Goal: Task Accomplishment & Management: Use online tool/utility

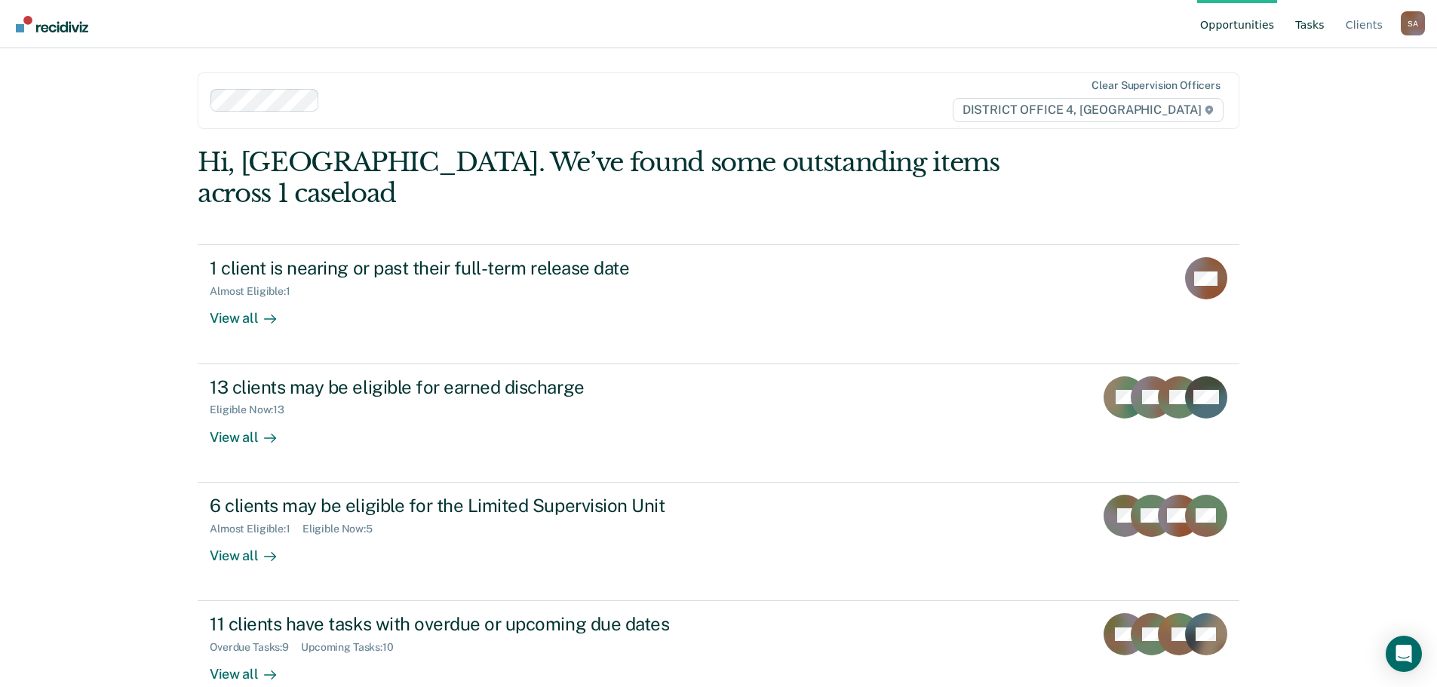
click at [1324, 7] on link "Tasks" at bounding box center [1309, 24] width 35 height 48
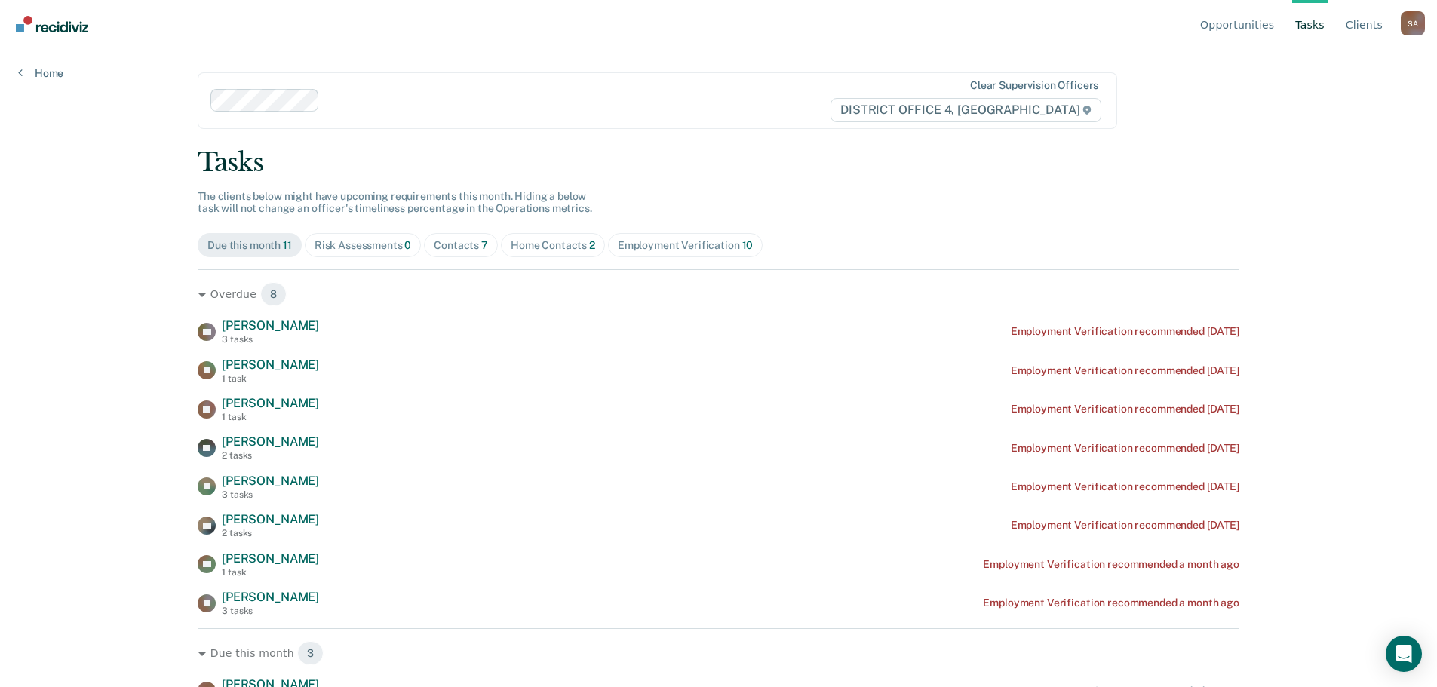
click at [539, 256] on span "Home Contacts 2" at bounding box center [553, 245] width 104 height 24
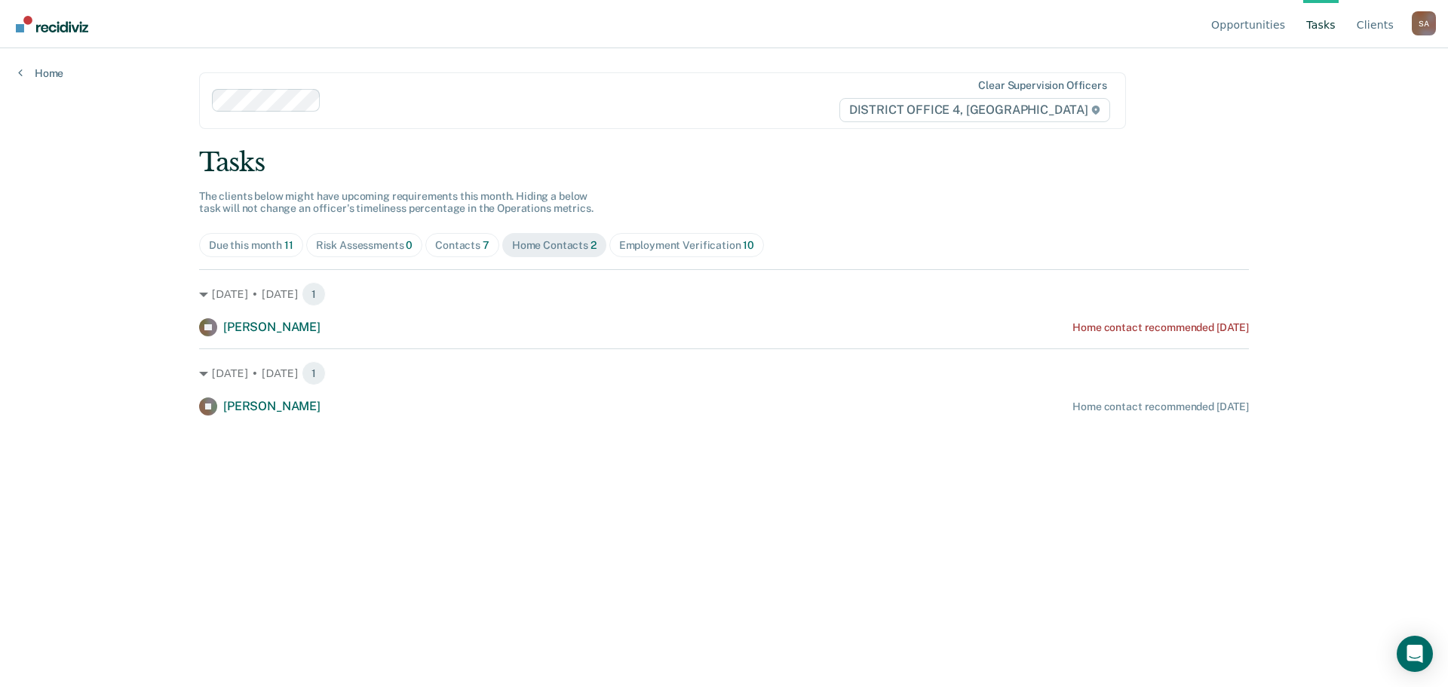
click at [457, 245] on div "Contacts 7" at bounding box center [462, 245] width 54 height 13
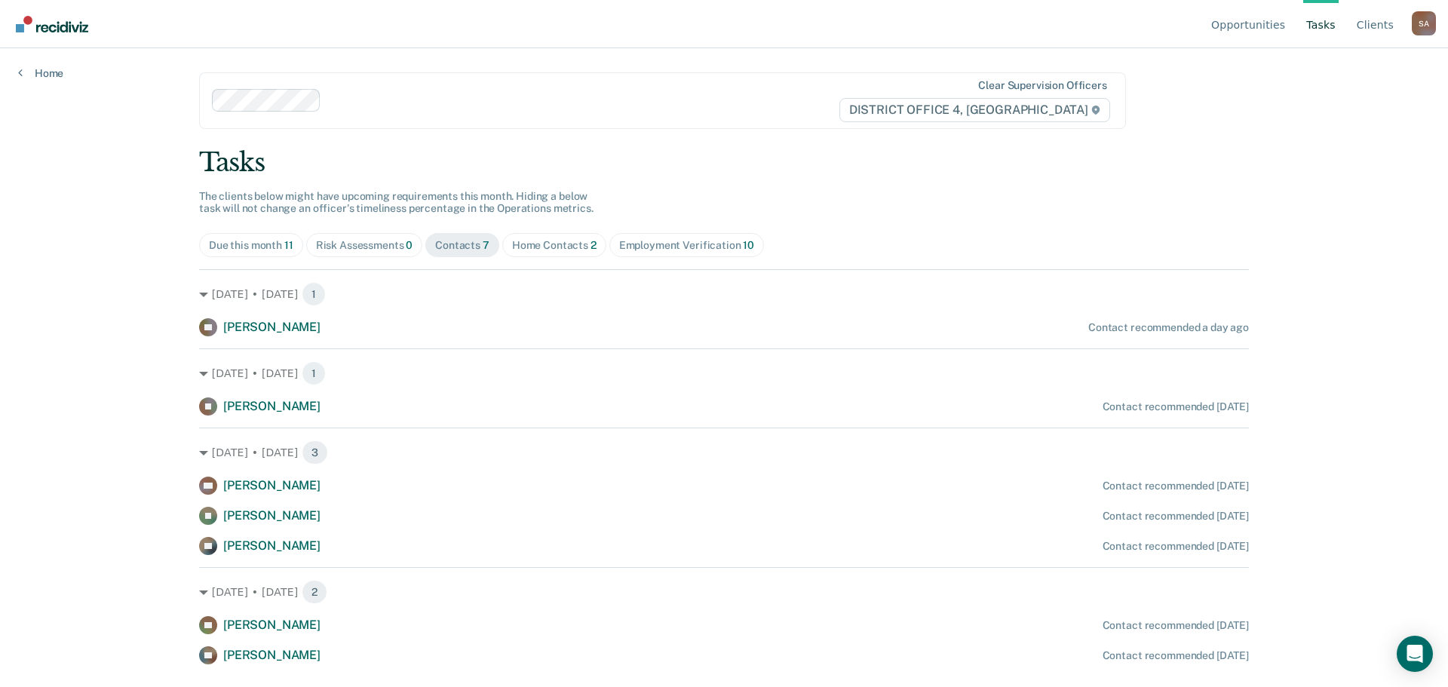
click at [512, 241] on div "Home Contacts 2" at bounding box center [554, 245] width 84 height 13
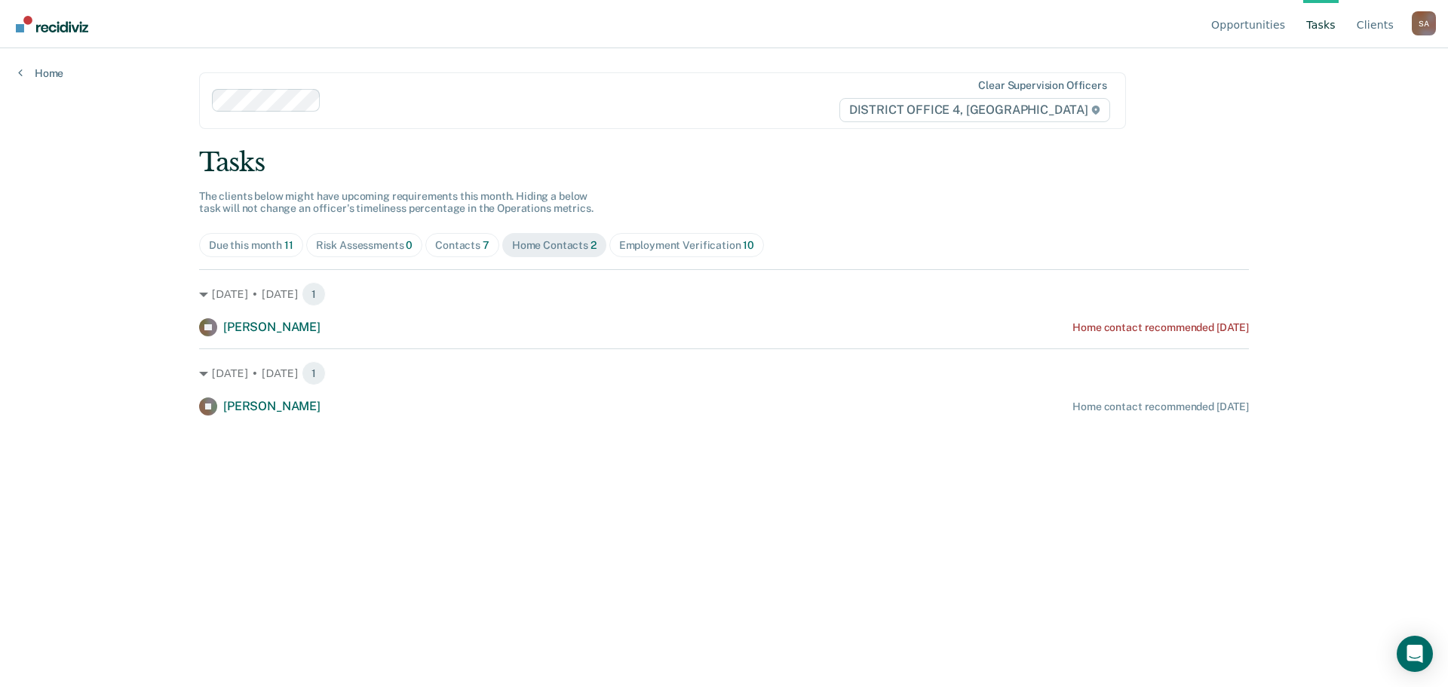
click at [444, 244] on div "Contacts 7" at bounding box center [462, 245] width 54 height 13
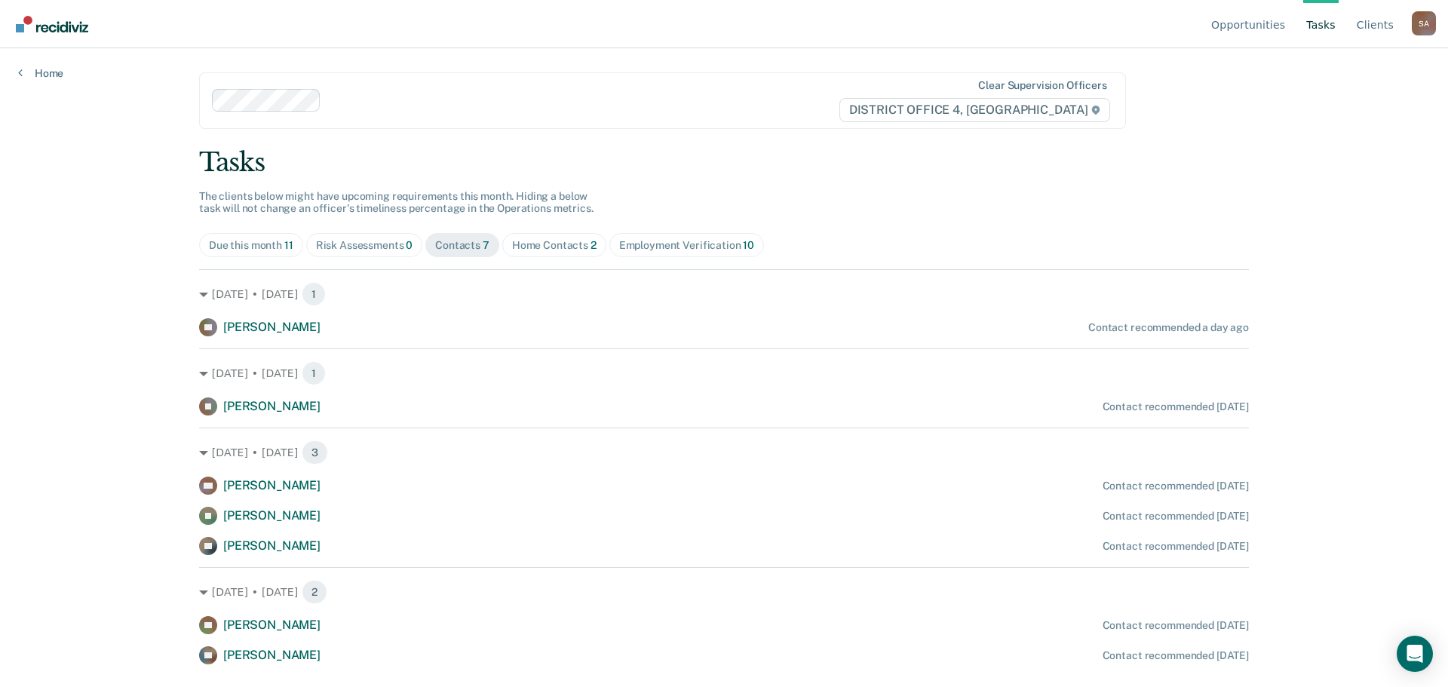
click at [577, 236] on span "Home Contacts 2" at bounding box center [554, 245] width 104 height 24
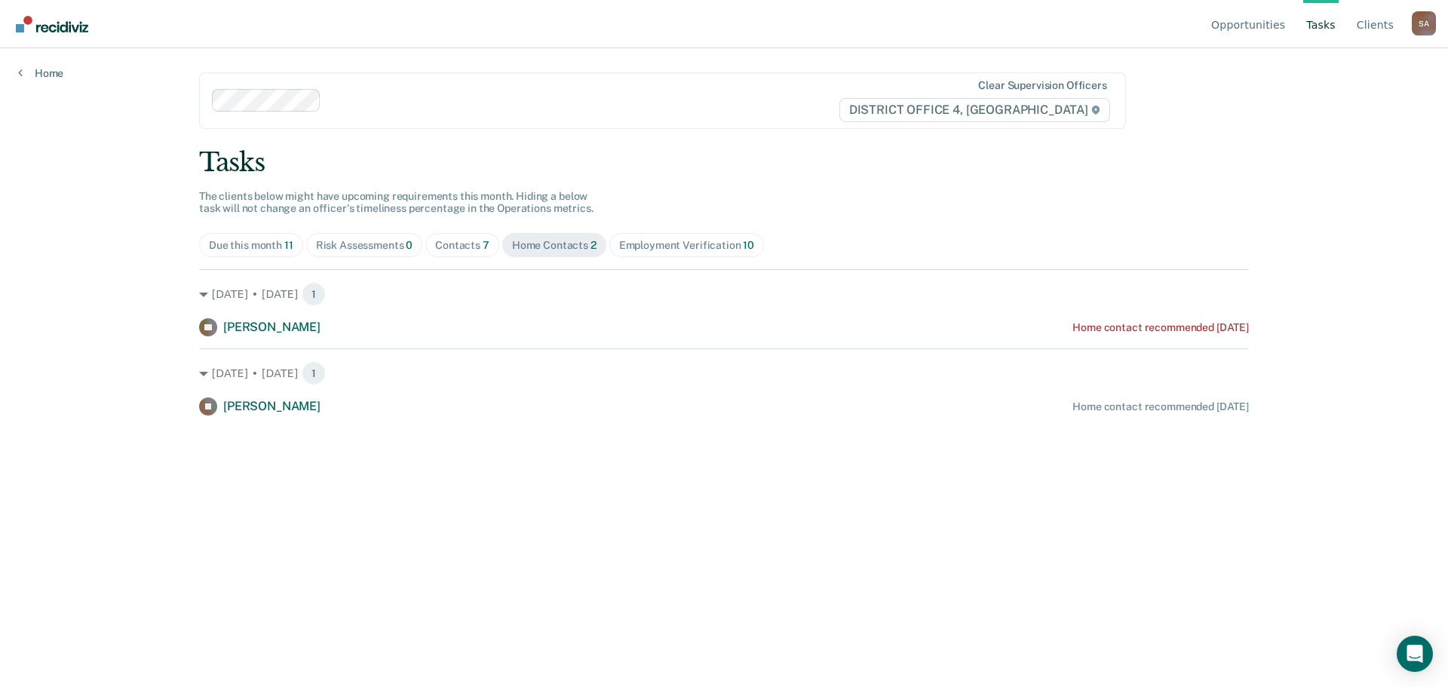
click at [470, 245] on div "Contacts 7" at bounding box center [462, 245] width 54 height 13
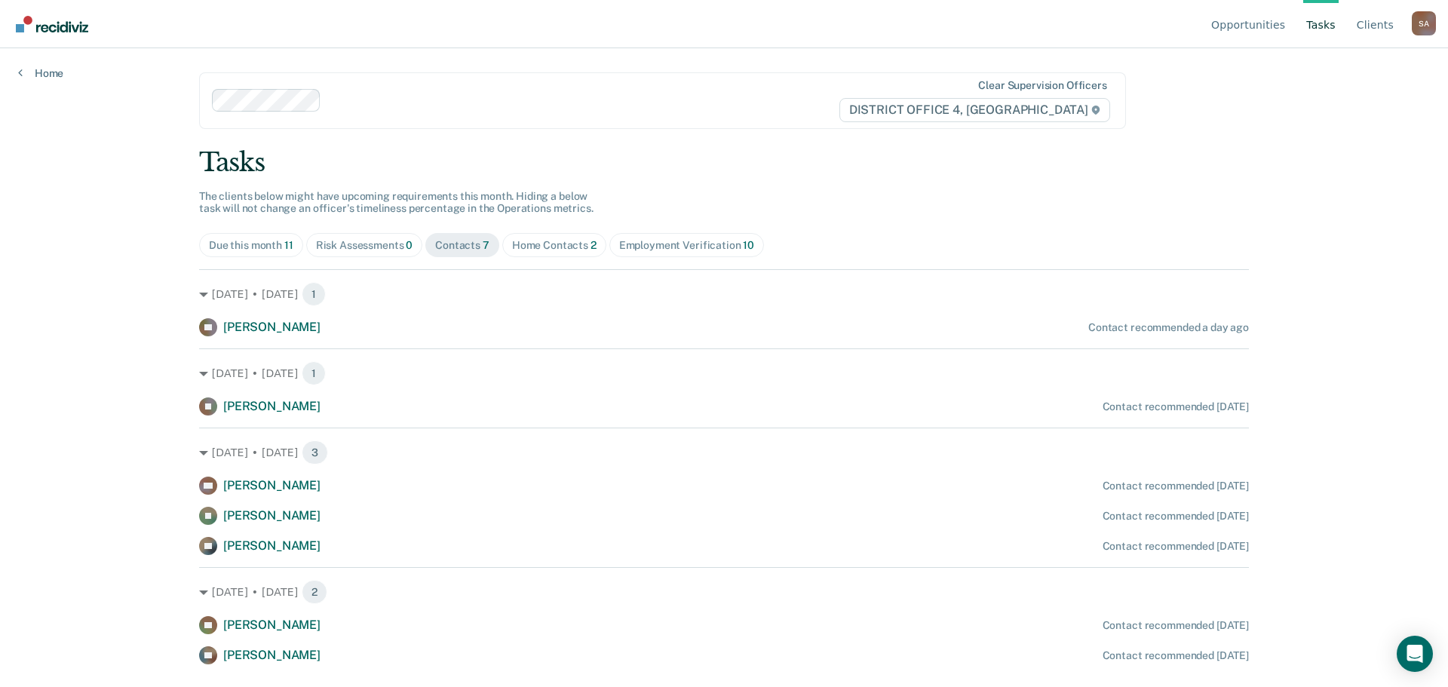
click at [563, 250] on div "Home Contacts 2" at bounding box center [554, 245] width 84 height 13
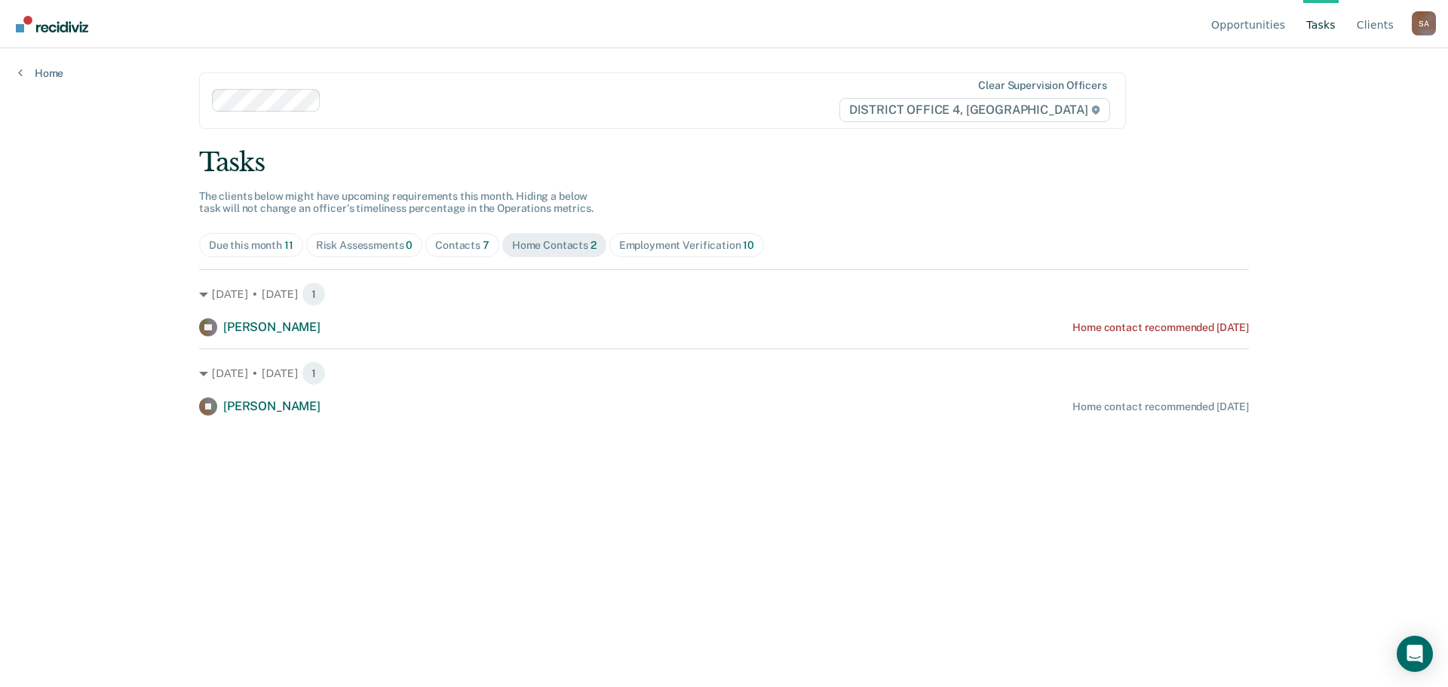
click at [447, 238] on span "Contacts 7" at bounding box center [462, 245] width 74 height 24
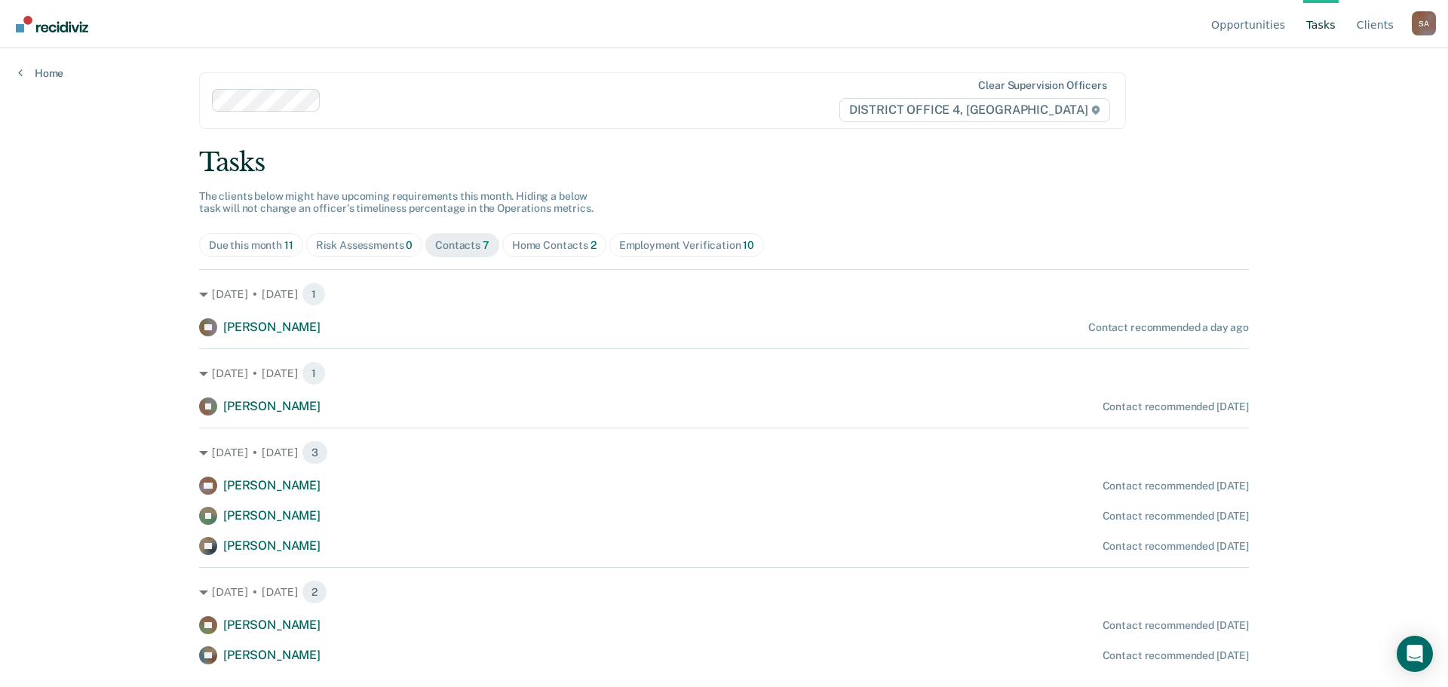
click at [546, 250] on div "Home Contacts 2" at bounding box center [554, 245] width 84 height 13
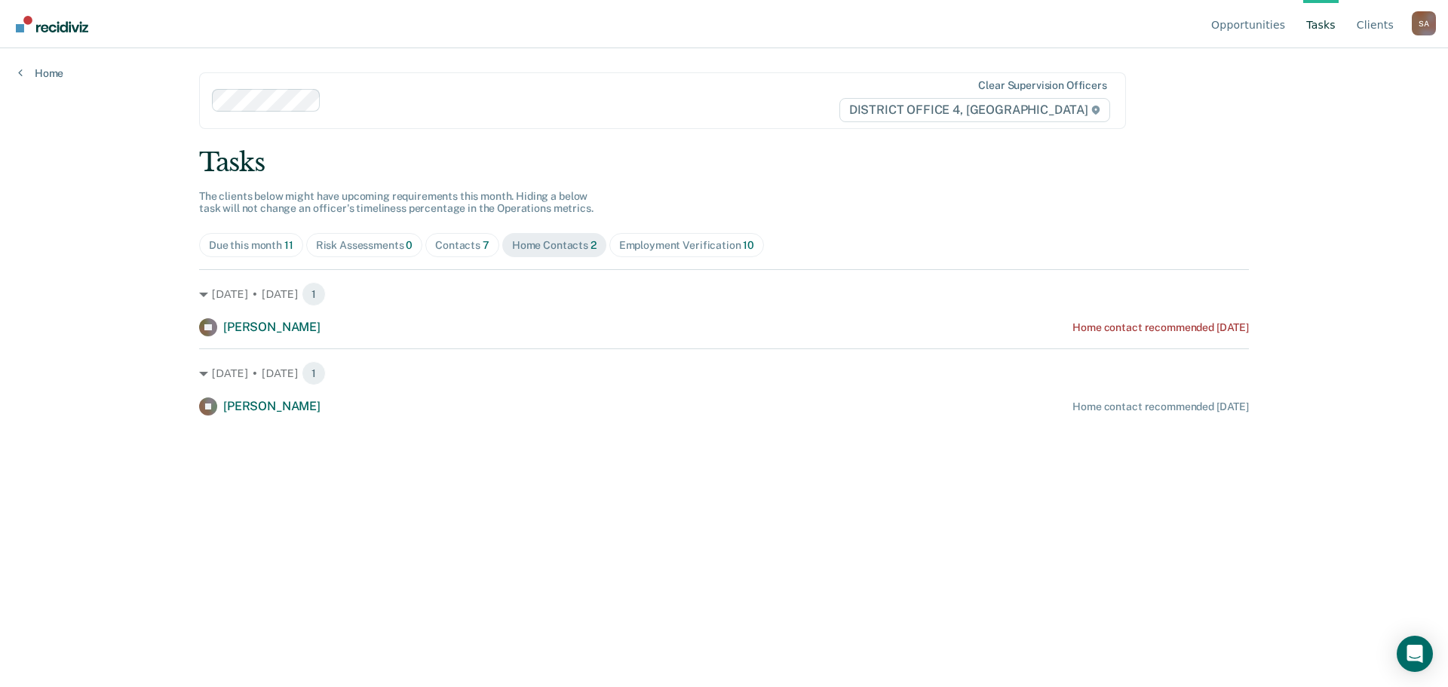
click at [478, 243] on div "Contacts 7" at bounding box center [462, 245] width 54 height 13
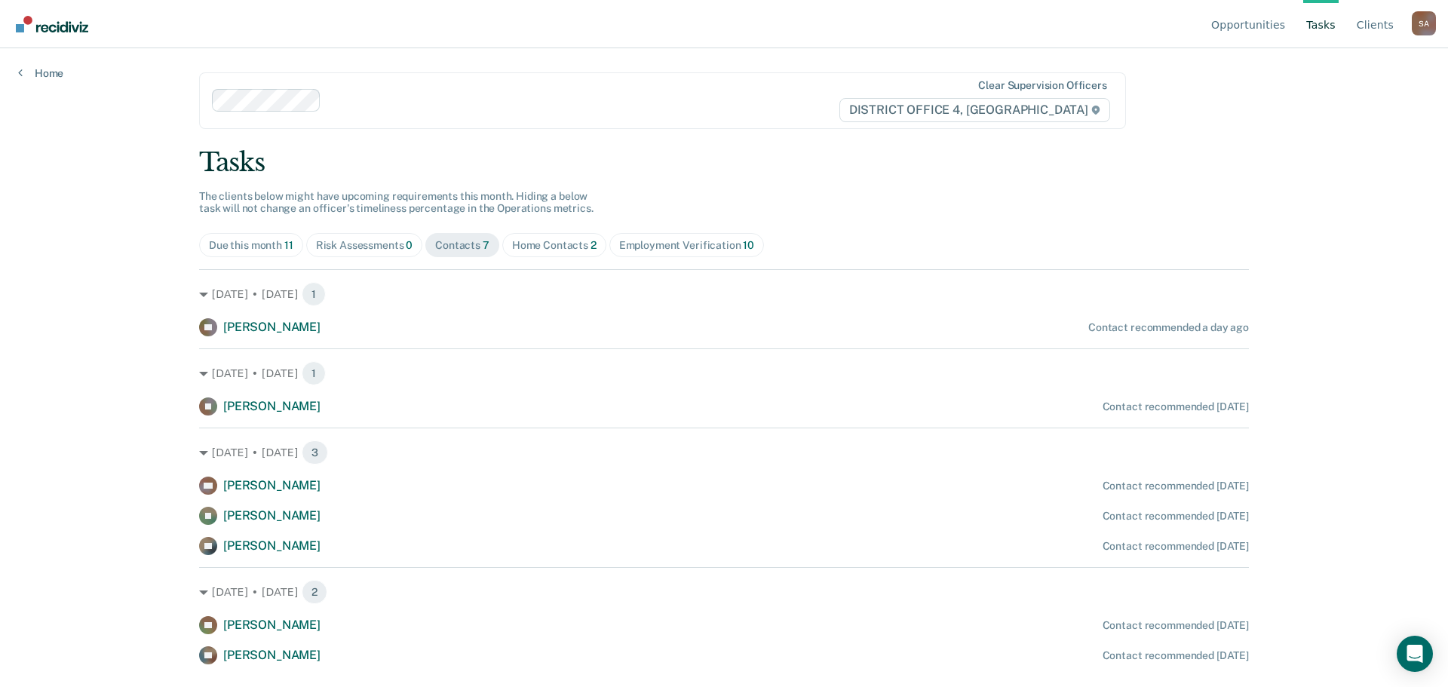
click at [566, 200] on span "The clients below might have upcoming requirements this month. Hiding a below t…" at bounding box center [396, 202] width 395 height 25
click at [562, 207] on span "The clients below might have upcoming requirements this month. Hiding a below t…" at bounding box center [396, 202] width 395 height 25
click at [542, 207] on span "The clients below might have upcoming requirements this month. Hiding a below t…" at bounding box center [396, 202] width 395 height 25
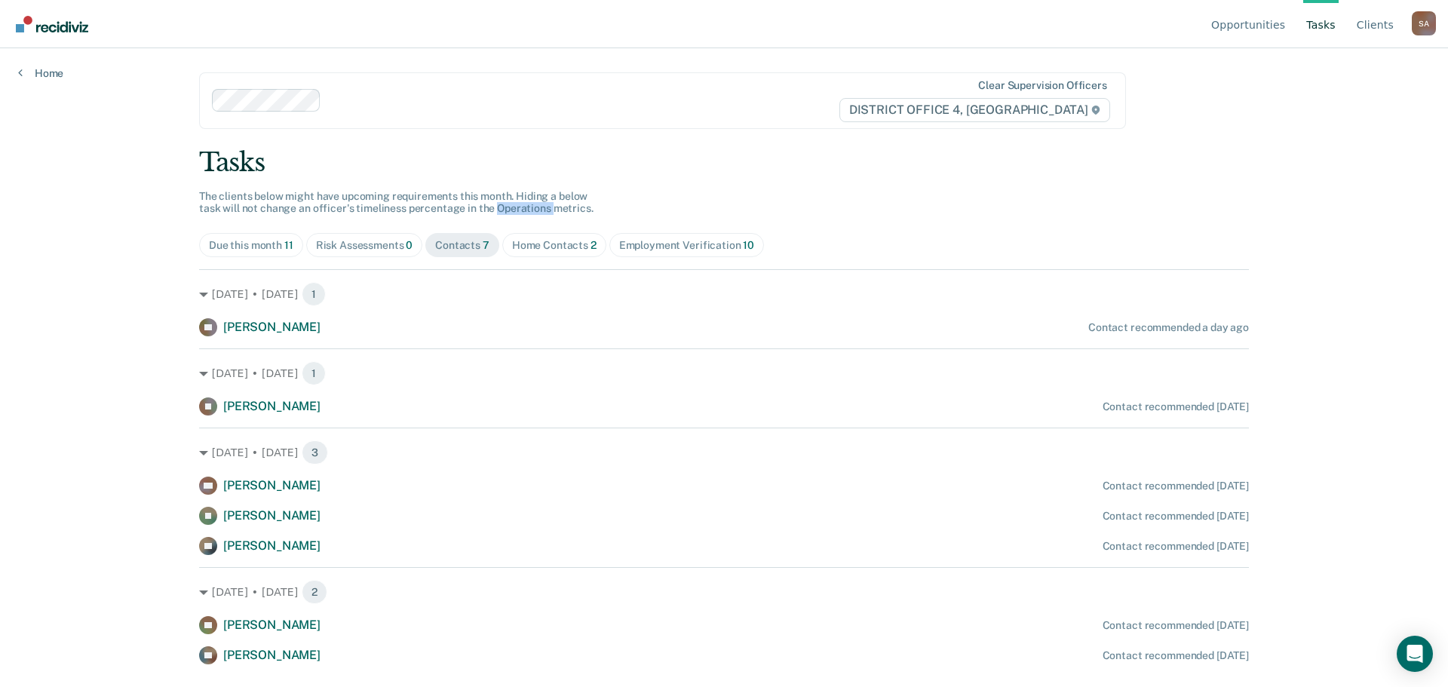
click at [542, 207] on span "The clients below might have upcoming requirements this month. Hiding a below t…" at bounding box center [396, 202] width 395 height 25
drag, startPoint x: 545, startPoint y: 196, endPoint x: 557, endPoint y: 201, distance: 12.9
click at [557, 201] on span "The clients below might have upcoming requirements this month. Hiding a below t…" at bounding box center [396, 202] width 395 height 25
click at [561, 198] on span "The clients below might have upcoming requirements this month. Hiding a below t…" at bounding box center [396, 202] width 395 height 25
